Goal: Information Seeking & Learning: Learn about a topic

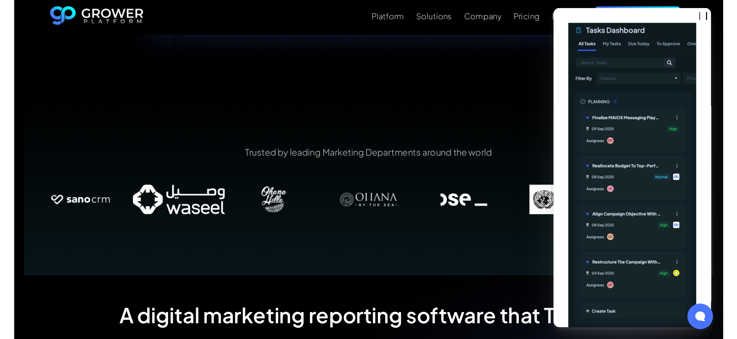
scroll to position [449, 0]
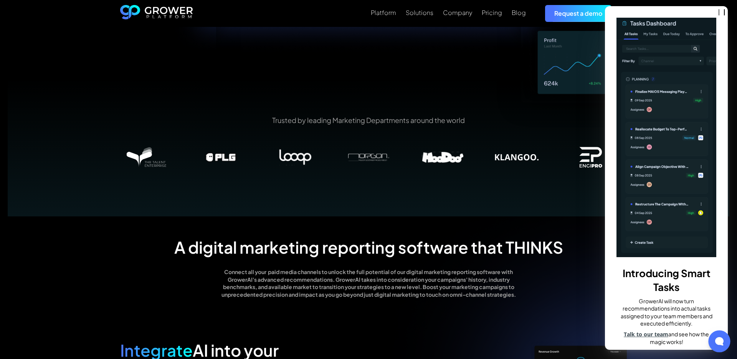
click at [552, 264] on div at bounding box center [719, 341] width 22 height 22
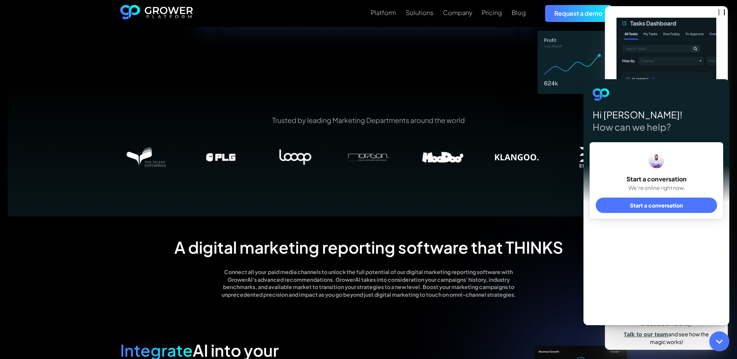
click at [552, 114] on div "Trusted by leading Marketing Departments around the world" at bounding box center [369, 147] width 722 height 138
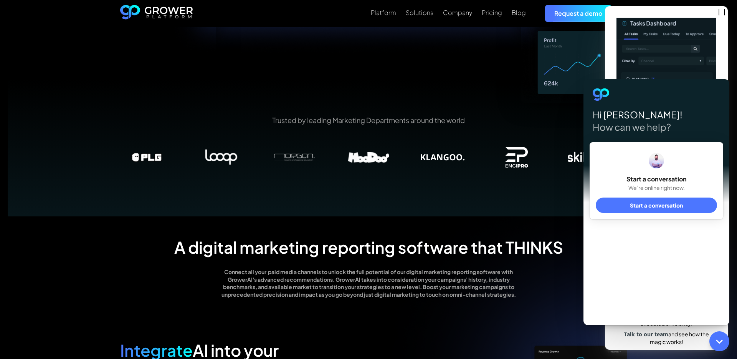
click at [552, 90] on div at bounding box center [656, 94] width 127 height 12
drag, startPoint x: 717, startPoint y: 89, endPoint x: 653, endPoint y: 89, distance: 63.7
click at [552, 89] on div at bounding box center [656, 94] width 127 height 12
click at [552, 90] on div at bounding box center [656, 94] width 127 height 12
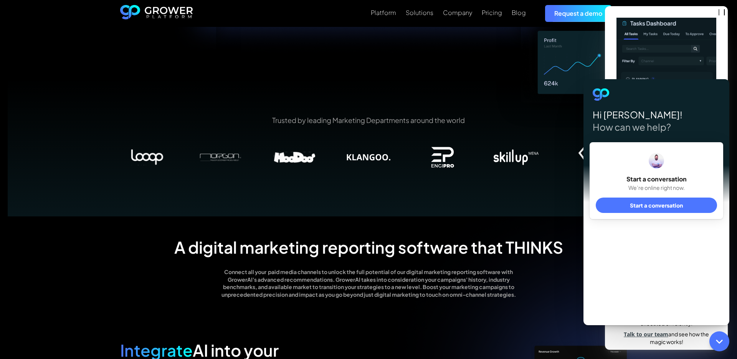
click at [552, 60] on img at bounding box center [667, 137] width 100 height 239
click at [552, 50] on img at bounding box center [667, 137] width 100 height 239
drag, startPoint x: 628, startPoint y: 50, endPoint x: 586, endPoint y: 52, distance: 42.3
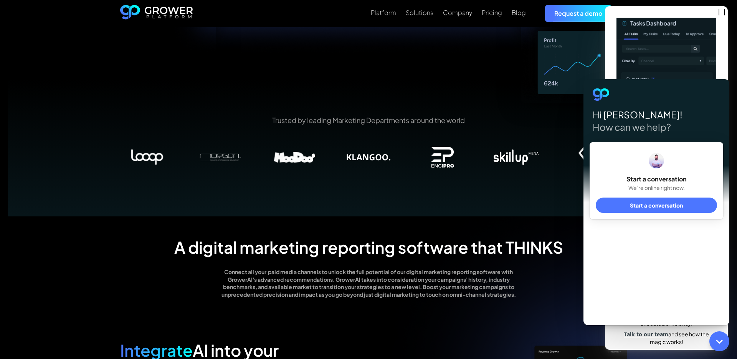
click at [552, 28] on img at bounding box center [667, 137] width 100 height 239
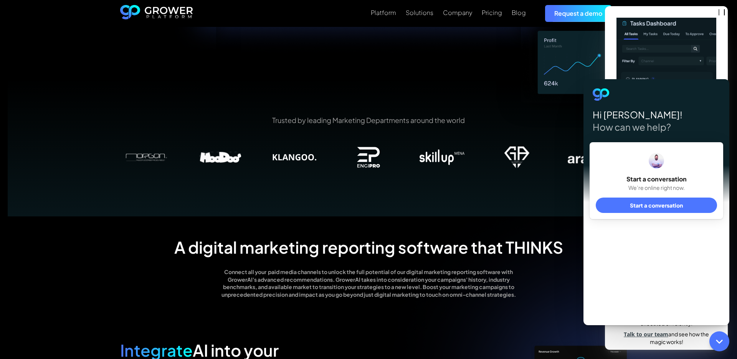
click at [552, 264] on div at bounding box center [719, 341] width 22 height 22
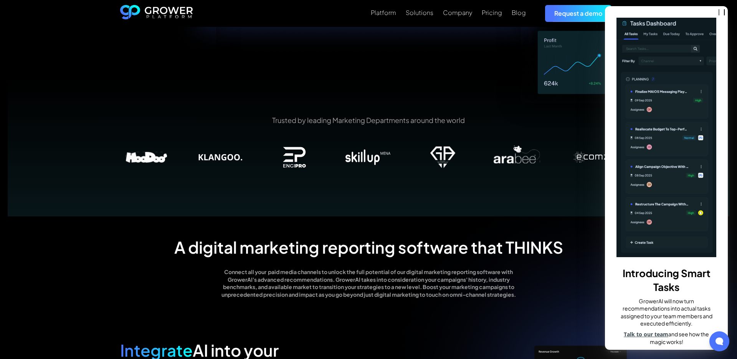
click at [552, 264] on p "GrowerAI will now turn recommendations into actual tasks assigned to your team …" at bounding box center [667, 313] width 100 height 33
click at [552, 220] on img at bounding box center [667, 137] width 100 height 239
drag, startPoint x: 637, startPoint y: 220, endPoint x: 624, endPoint y: 220, distance: 13.1
click at [552, 220] on img at bounding box center [667, 137] width 100 height 239
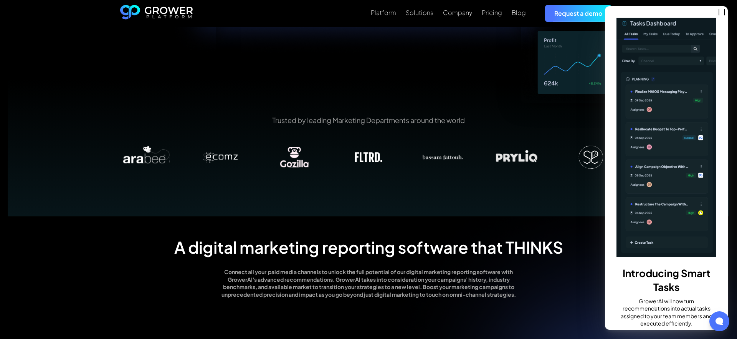
click at [552, 17] on div "Introducing Smart Tasks GrowerAI will now turn recommendations into actual task…" at bounding box center [666, 167] width 123 height 323
click at [552, 45] on img at bounding box center [667, 137] width 100 height 239
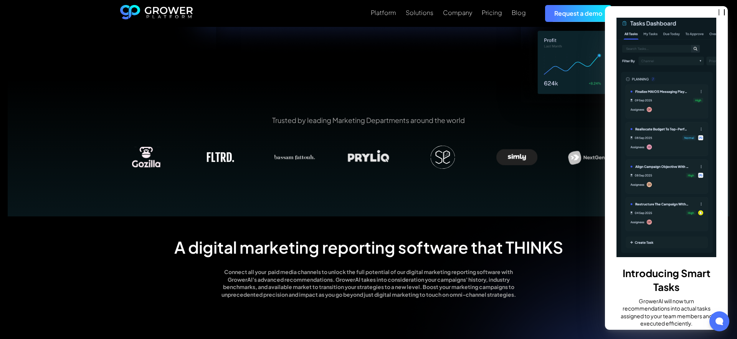
drag, startPoint x: 727, startPoint y: 45, endPoint x: 681, endPoint y: 47, distance: 46.9
click at [552, 47] on div "Introducing Smart Tasks GrowerAI will now turn recommendations into actual task…" at bounding box center [666, 167] width 123 height 323
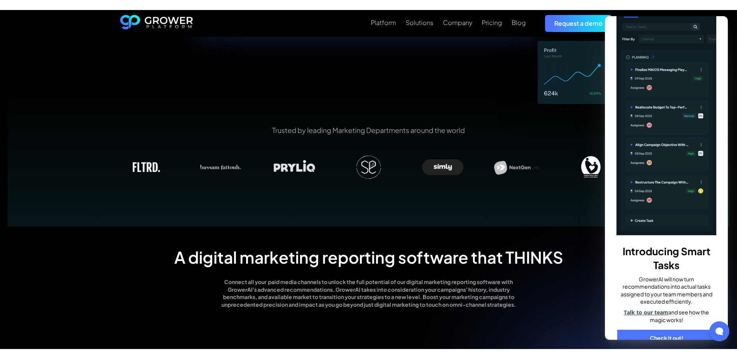
scroll to position [50, 0]
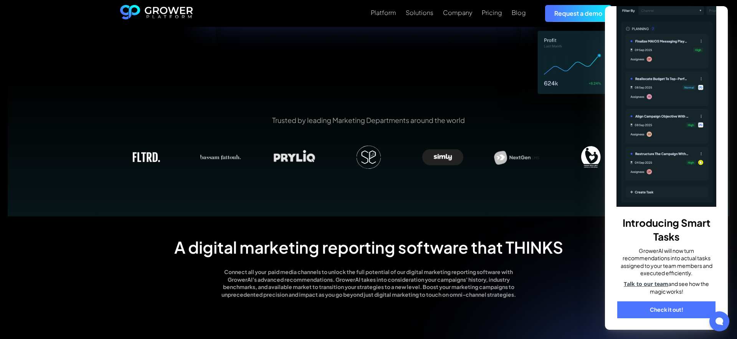
click at [552, 264] on link "Check it out!" at bounding box center [666, 309] width 98 height 17
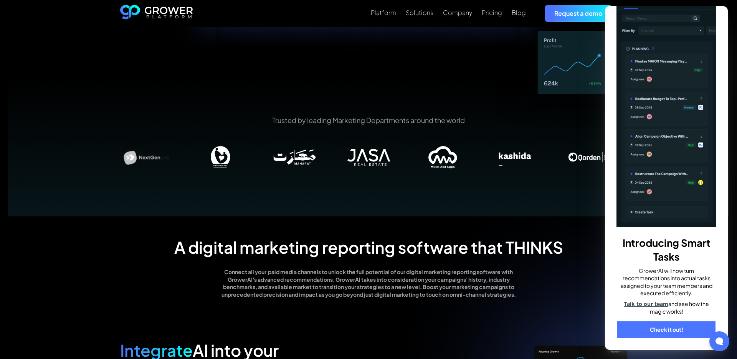
scroll to position [30, 0]
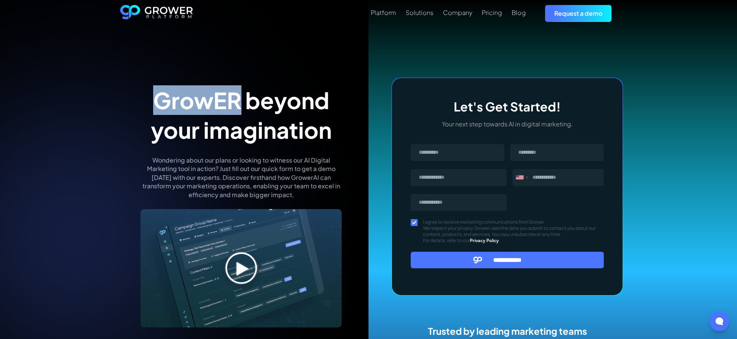
drag, startPoint x: 155, startPoint y: 98, endPoint x: 237, endPoint y: 100, distance: 82.6
click at [237, 100] on h1 "GrowER beyond your imagination" at bounding box center [240, 114] width 201 height 59
click at [389, 12] on div "Platform" at bounding box center [383, 12] width 25 height 7
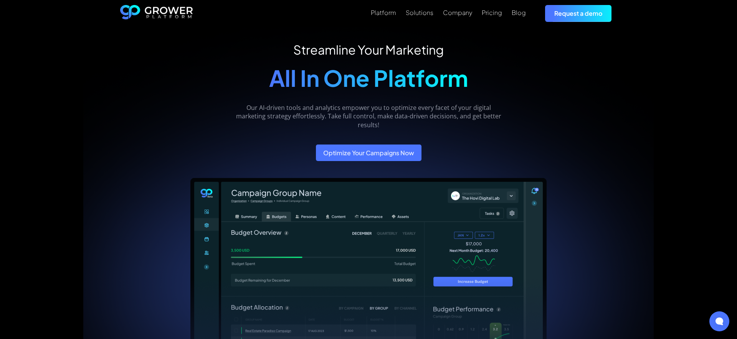
click at [151, 7] on img "home" at bounding box center [156, 13] width 73 height 17
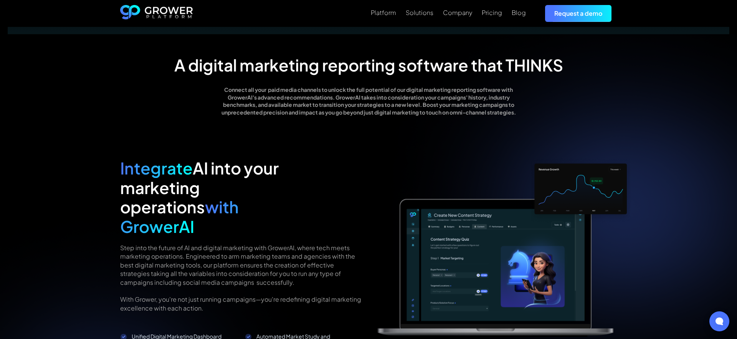
scroll to position [650, 0]
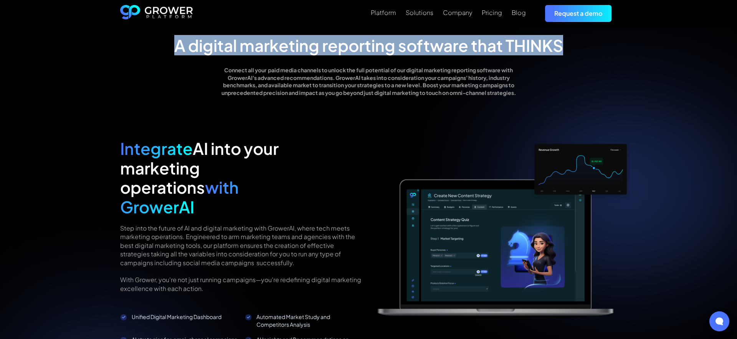
drag, startPoint x: 176, startPoint y: 47, endPoint x: 555, endPoint y: 58, distance: 379.1
click at [555, 58] on div "A digital marketing reporting software that THINKS Connect all your paid media …" at bounding box center [368, 63] width 497 height 67
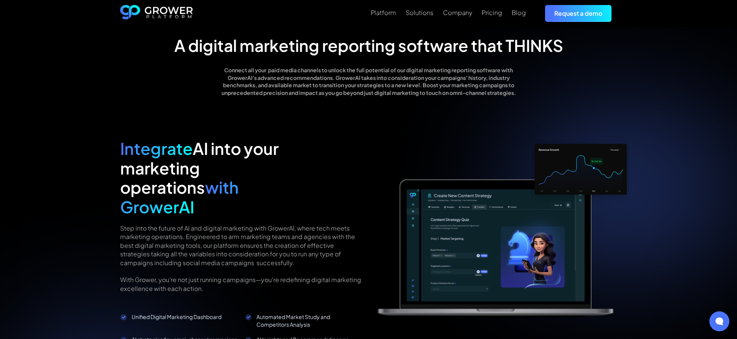
click at [301, 108] on div "A digital marketing reporting software that THINKS Connect all your paid media …" at bounding box center [368, 307] width 518 height 555
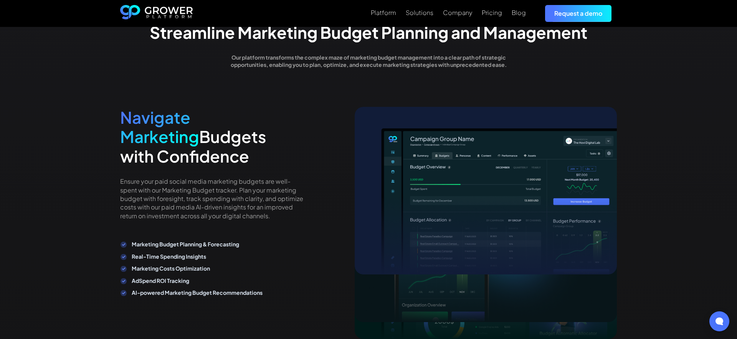
scroll to position [1307, 0]
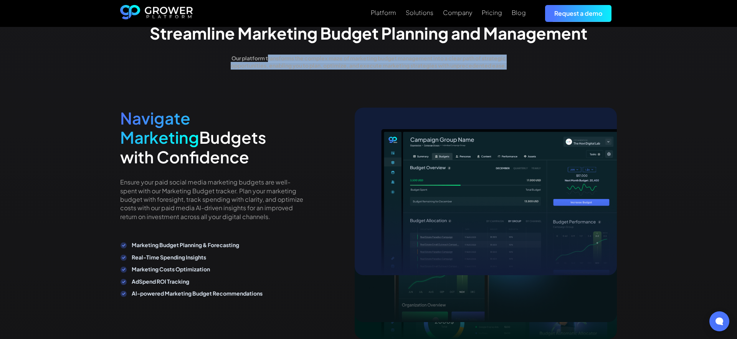
drag, startPoint x: 267, startPoint y: 44, endPoint x: 273, endPoint y: 68, distance: 24.9
click at [283, 67] on div "Maximize Social Media Advertising Streamline Marketing Budget Planning and Mana…" at bounding box center [368, 331] width 518 height 698
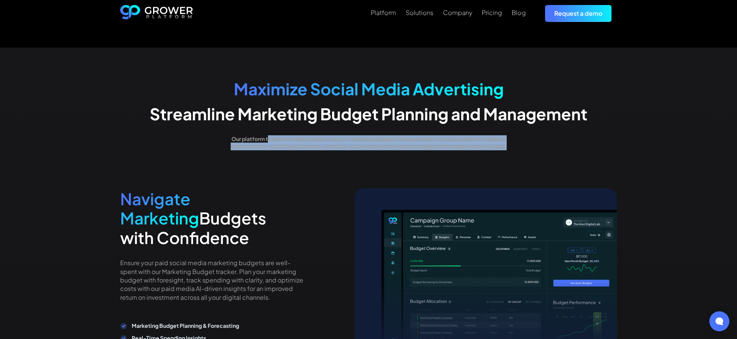
scroll to position [1226, 0]
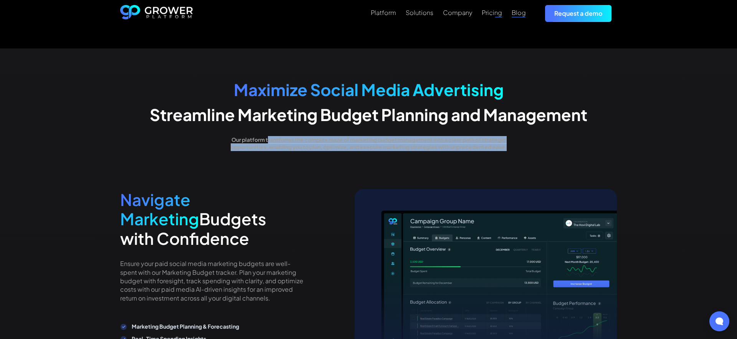
click at [557, 19] on link "Request a demo" at bounding box center [578, 13] width 66 height 17
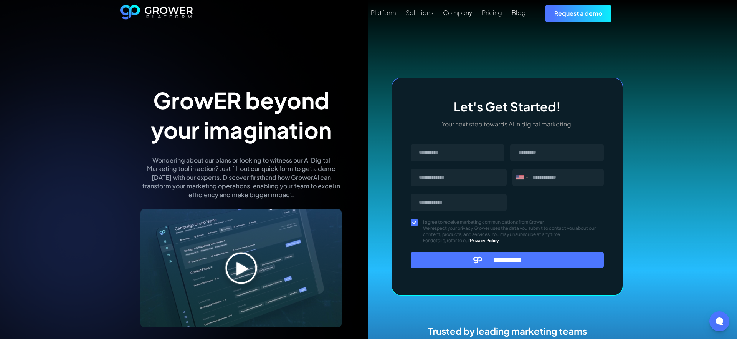
click at [387, 12] on div "Platform" at bounding box center [383, 12] width 25 height 7
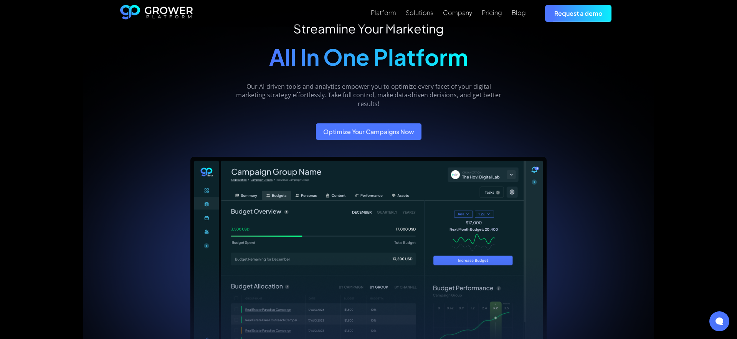
scroll to position [20, 0]
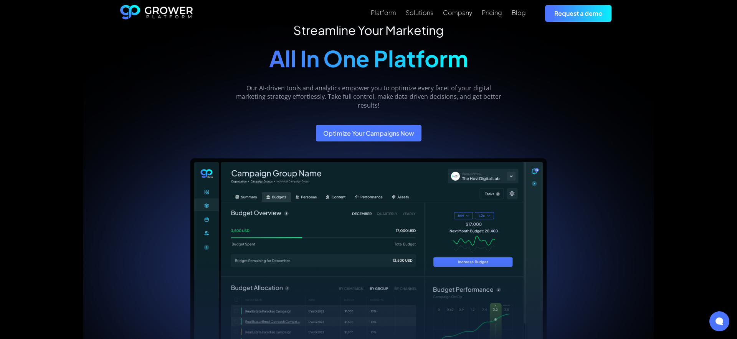
click at [400, 144] on div "Streamline Your Marketing All In One Platform Our AI-driven tools and analytics…" at bounding box center [368, 199] width 357 height 352
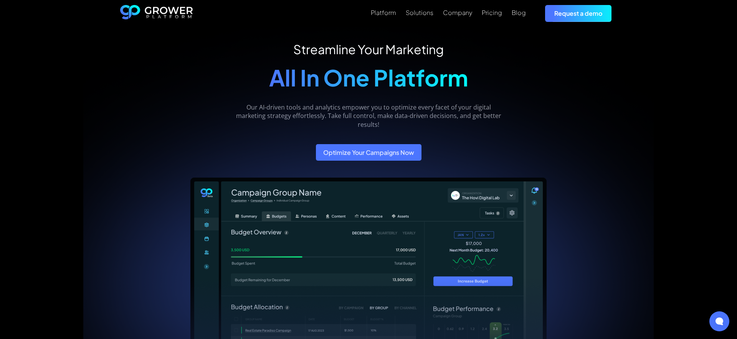
scroll to position [6, 0]
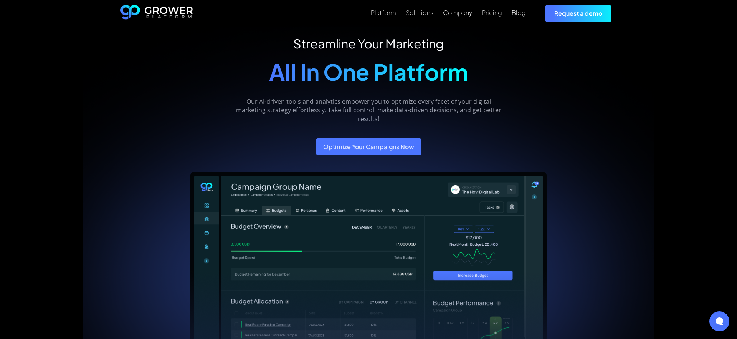
click at [399, 144] on link "Optimize Your Campaigns Now" at bounding box center [369, 146] width 106 height 17
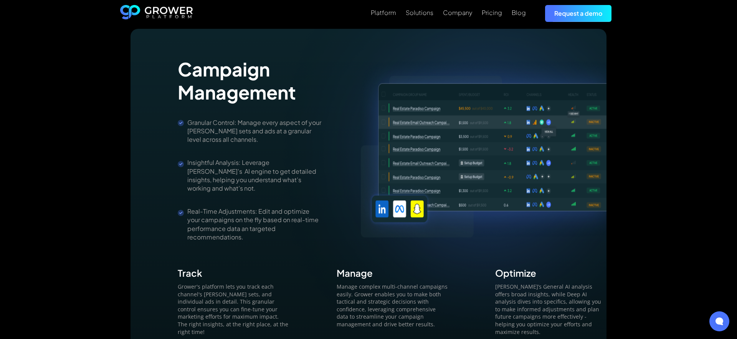
scroll to position [881, 0]
click at [239, 121] on div "Granular Control: Manage every aspect of your [PERSON_NAME] sets and ads at a g…" at bounding box center [254, 131] width 134 height 26
drag, startPoint x: 178, startPoint y: 59, endPoint x: 278, endPoint y: 68, distance: 101.0
click at [278, 68] on h2 "Campaign Management" at bounding box center [250, 80] width 144 height 46
drag, startPoint x: 236, startPoint y: 116, endPoint x: 302, endPoint y: 130, distance: 67.9
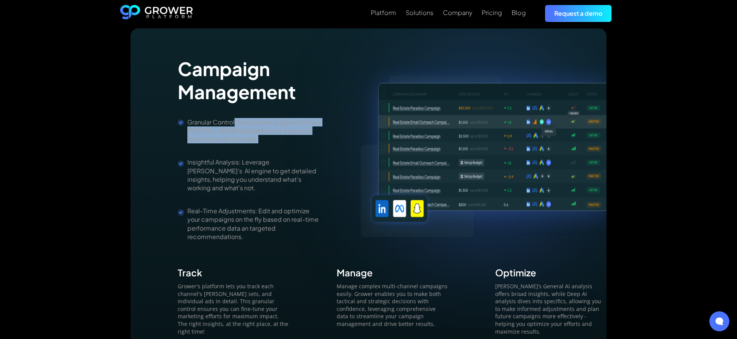
click at [302, 130] on div "Granular Control: Manage every aspect of your [PERSON_NAME] sets and ads at a g…" at bounding box center [254, 131] width 134 height 26
click at [273, 144] on div "Campaign Management Granular Control: Manage every aspect of your [PERSON_NAME]…" at bounding box center [250, 148] width 144 height 183
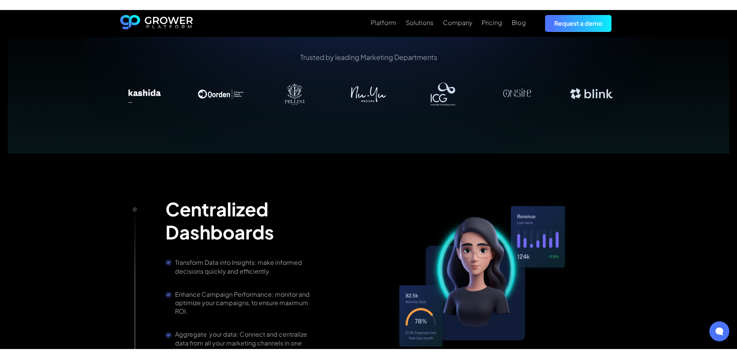
scroll to position [0, 0]
